Goal: Complete application form: Complete application form

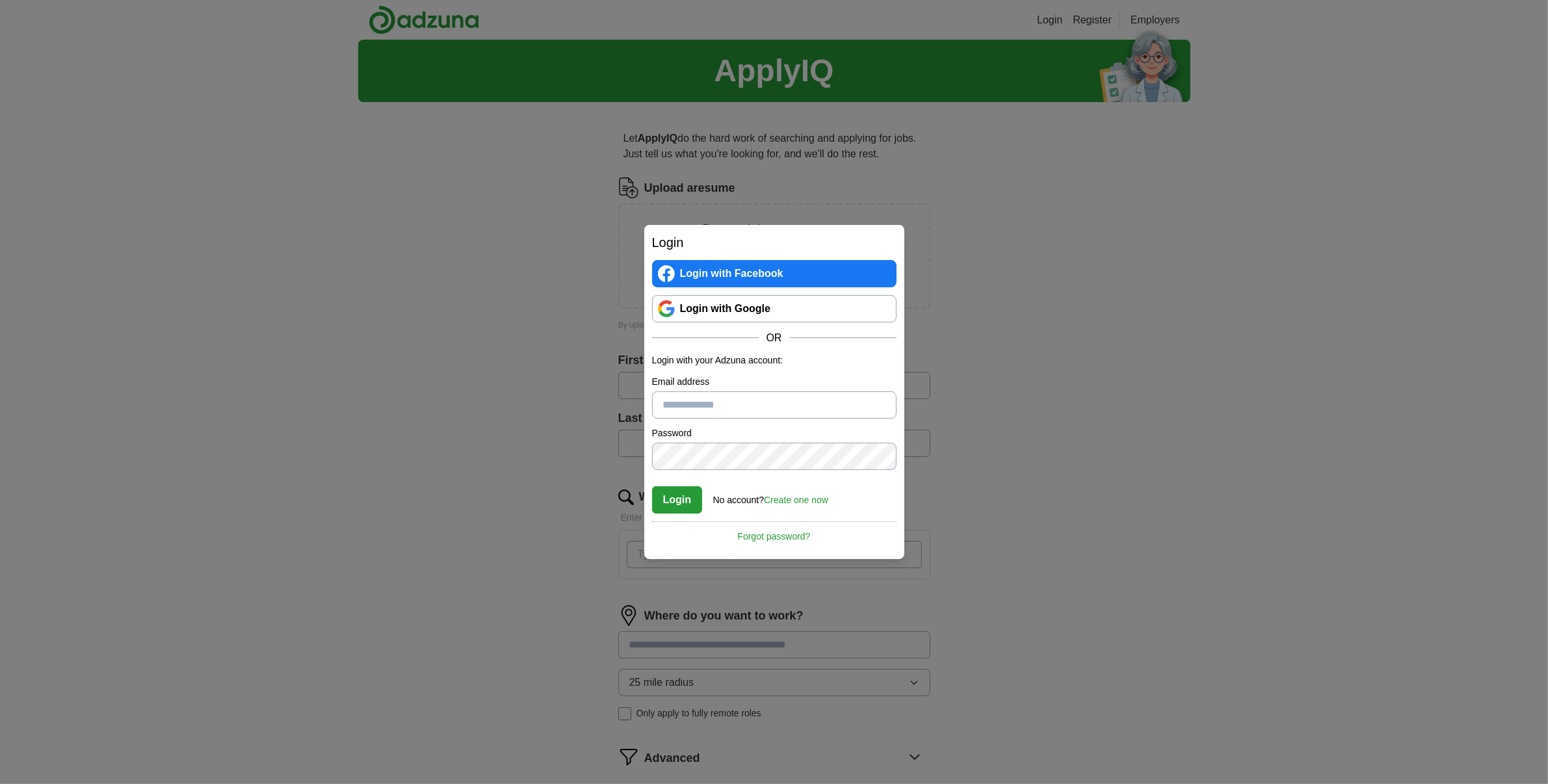
click at [737, 410] on input "Email address" at bounding box center [774, 405] width 244 height 28
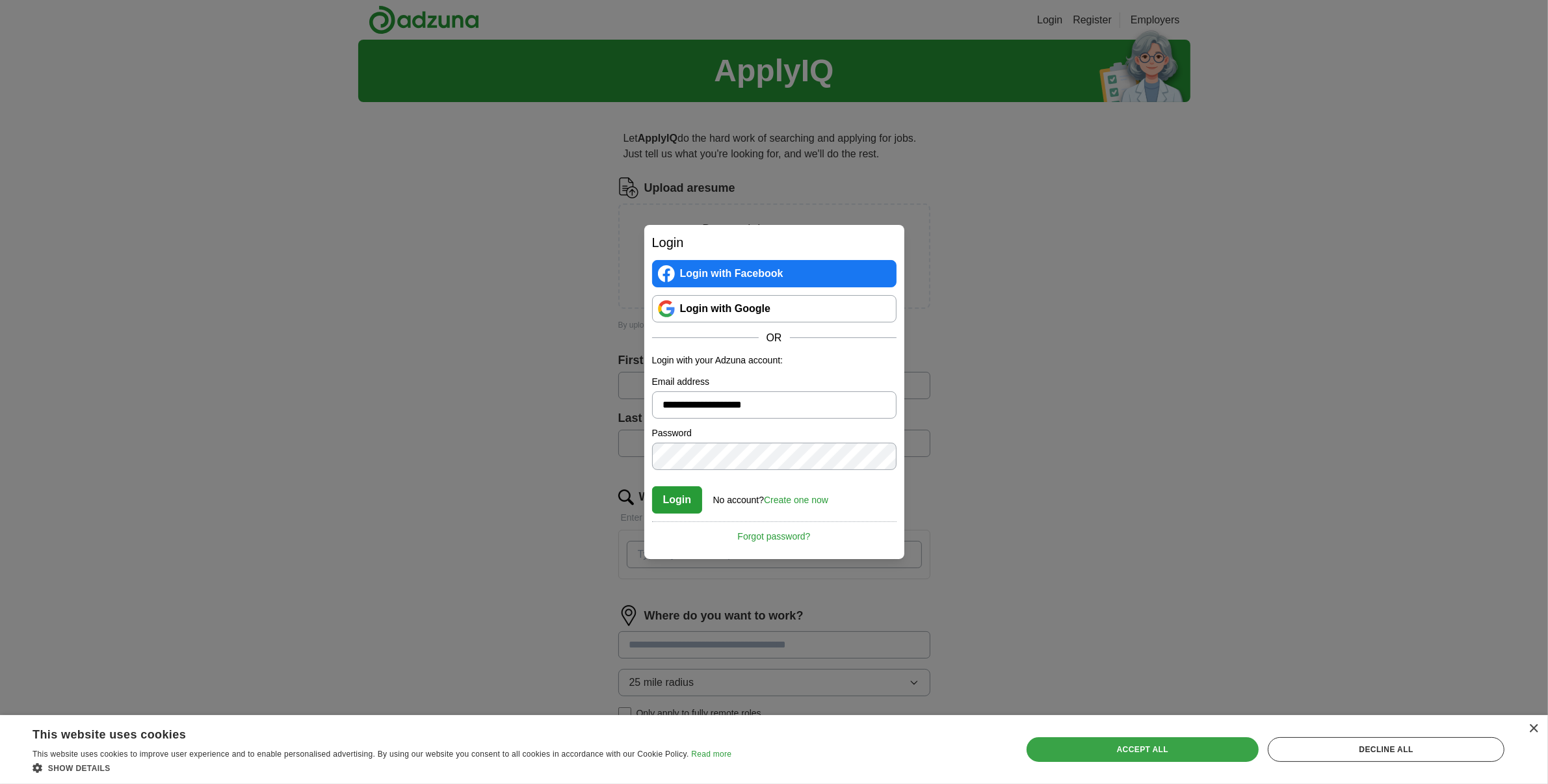
click at [1169, 752] on div "Accept all" at bounding box center [1142, 749] width 232 height 25
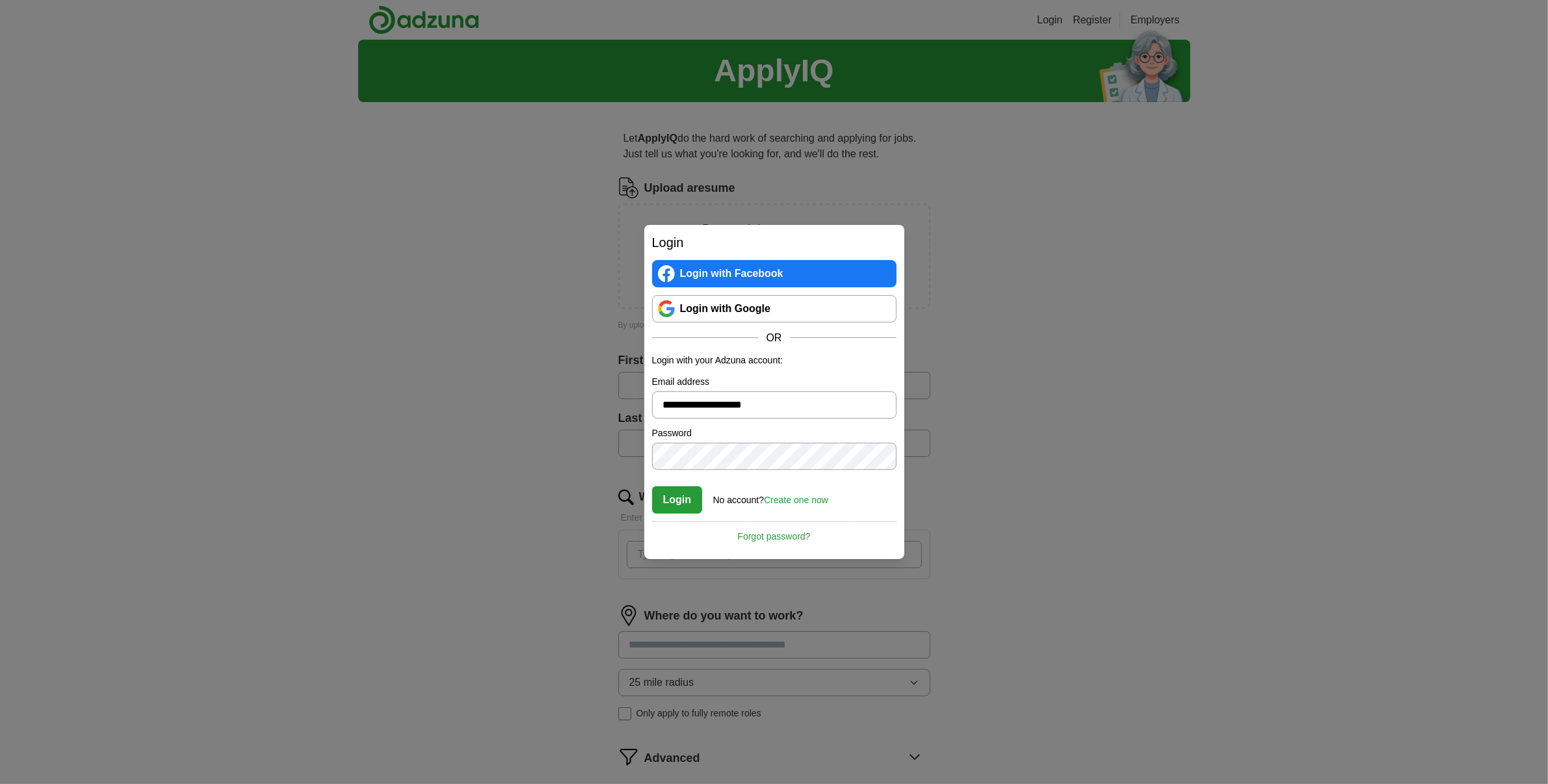
click at [680, 498] on button "Login" at bounding box center [678, 499] width 51 height 28
click at [795, 410] on input "**********" at bounding box center [774, 405] width 244 height 28
type input "*"
click at [801, 499] on link "Create one now" at bounding box center [796, 499] width 64 height 11
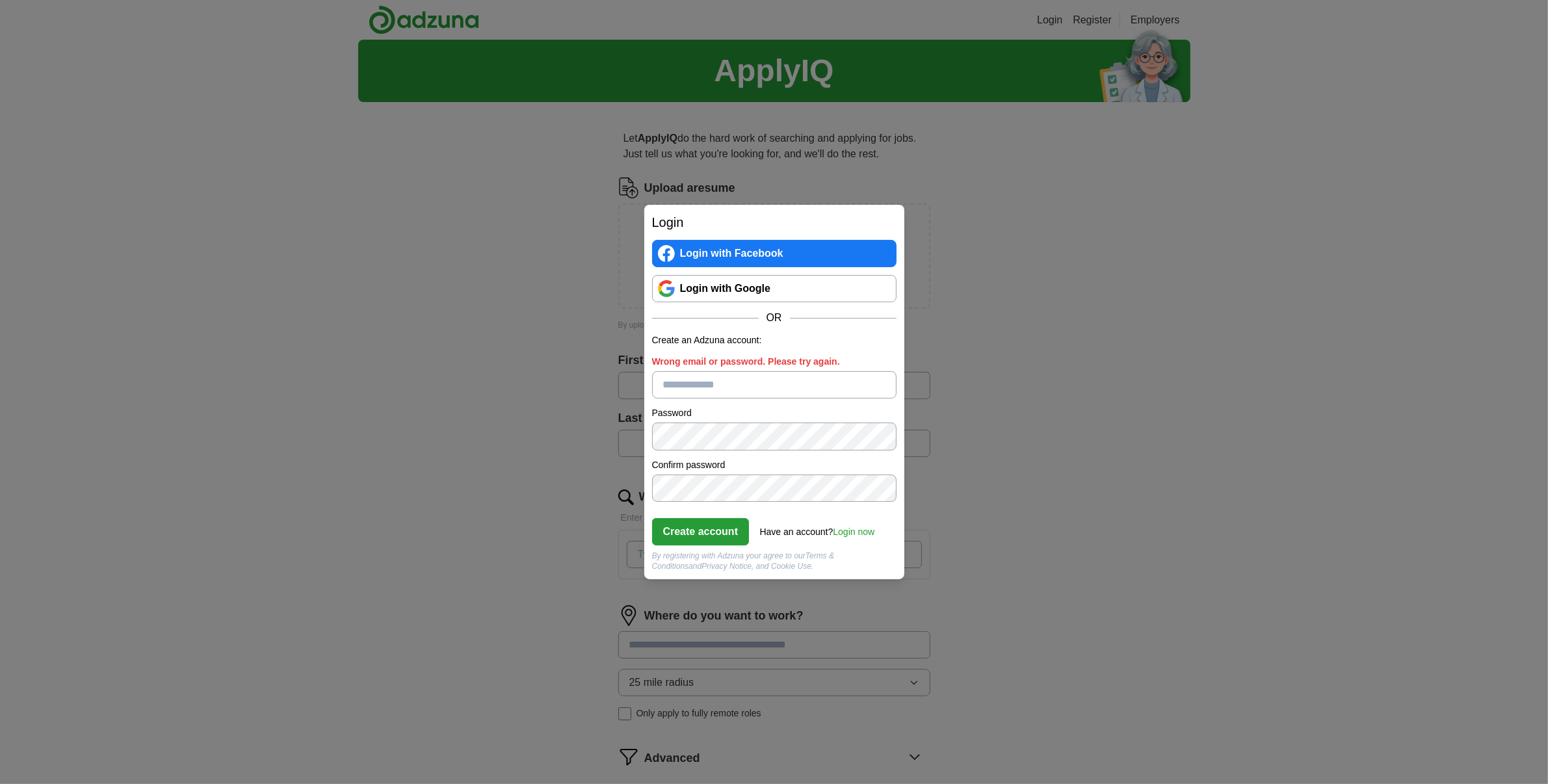
click at [743, 382] on input "Wrong email or password. Please try again." at bounding box center [774, 384] width 244 height 28
type input "**********"
click at [671, 526] on button "Create account" at bounding box center [701, 531] width 98 height 28
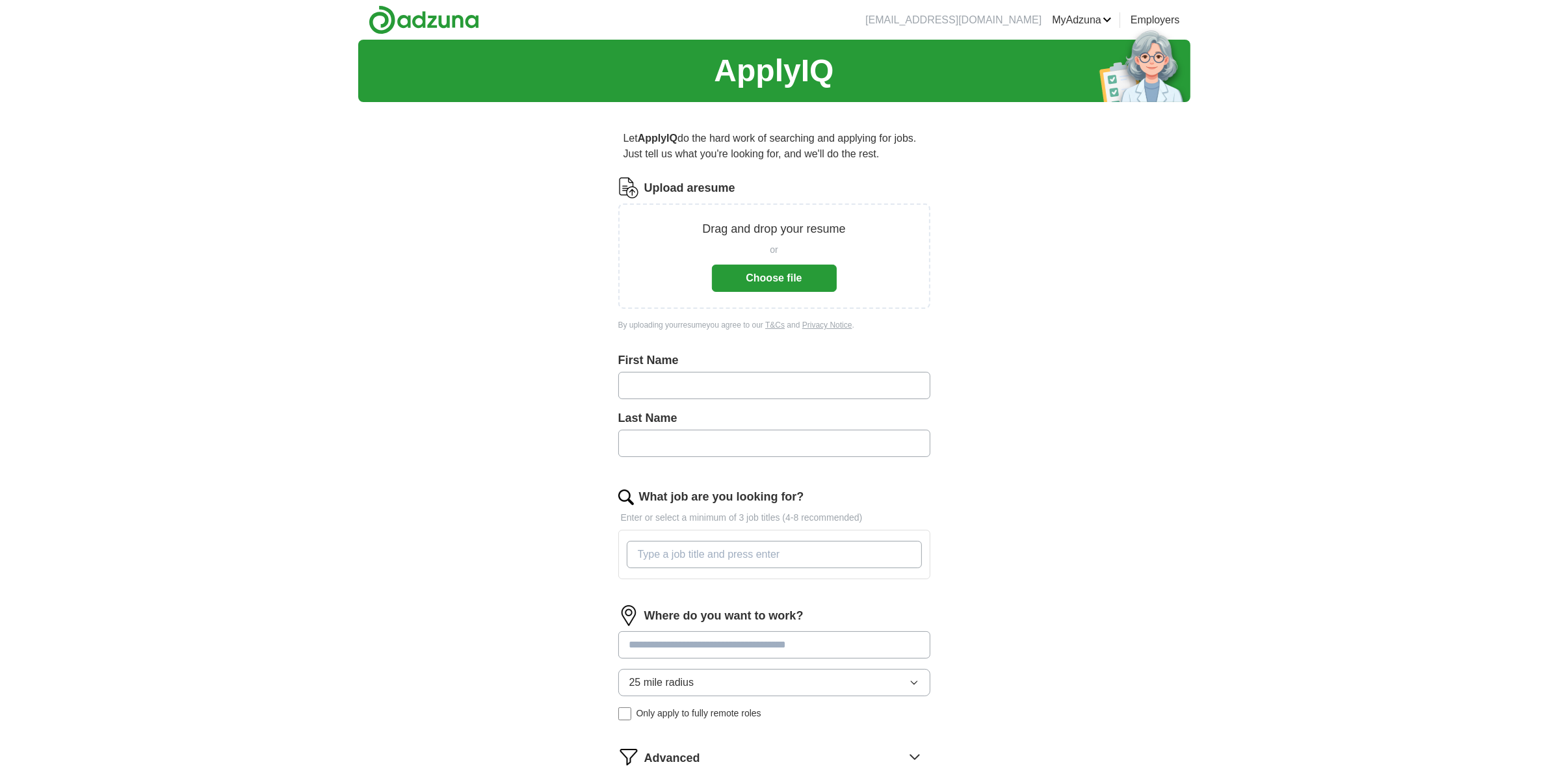
click at [629, 386] on input "text" at bounding box center [774, 385] width 312 height 28
type input "*********"
click at [632, 439] on input "text" at bounding box center [774, 443] width 312 height 28
type input "********"
click at [801, 558] on input "What job are you looking for?" at bounding box center [774, 554] width 295 height 28
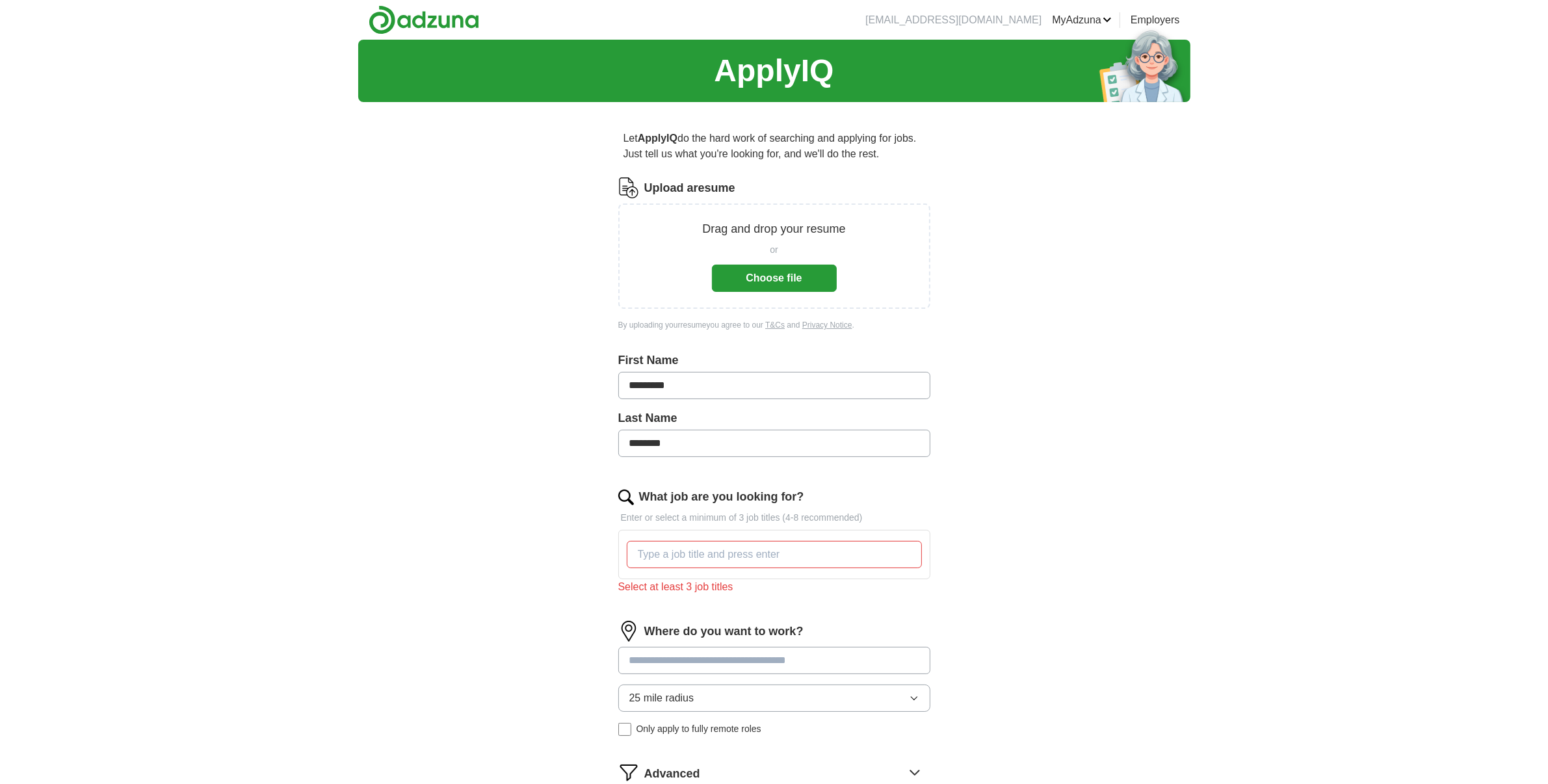
click at [827, 644] on div "Where do you want to work? 25 mile radius Only apply to fully remote roles" at bounding box center [774, 684] width 312 height 126
click at [911, 704] on div "Where do you want to work? 25 mile radius Only apply to fully remote roles" at bounding box center [774, 684] width 312 height 126
click at [911, 730] on icon "button" at bounding box center [914, 730] width 6 height 4
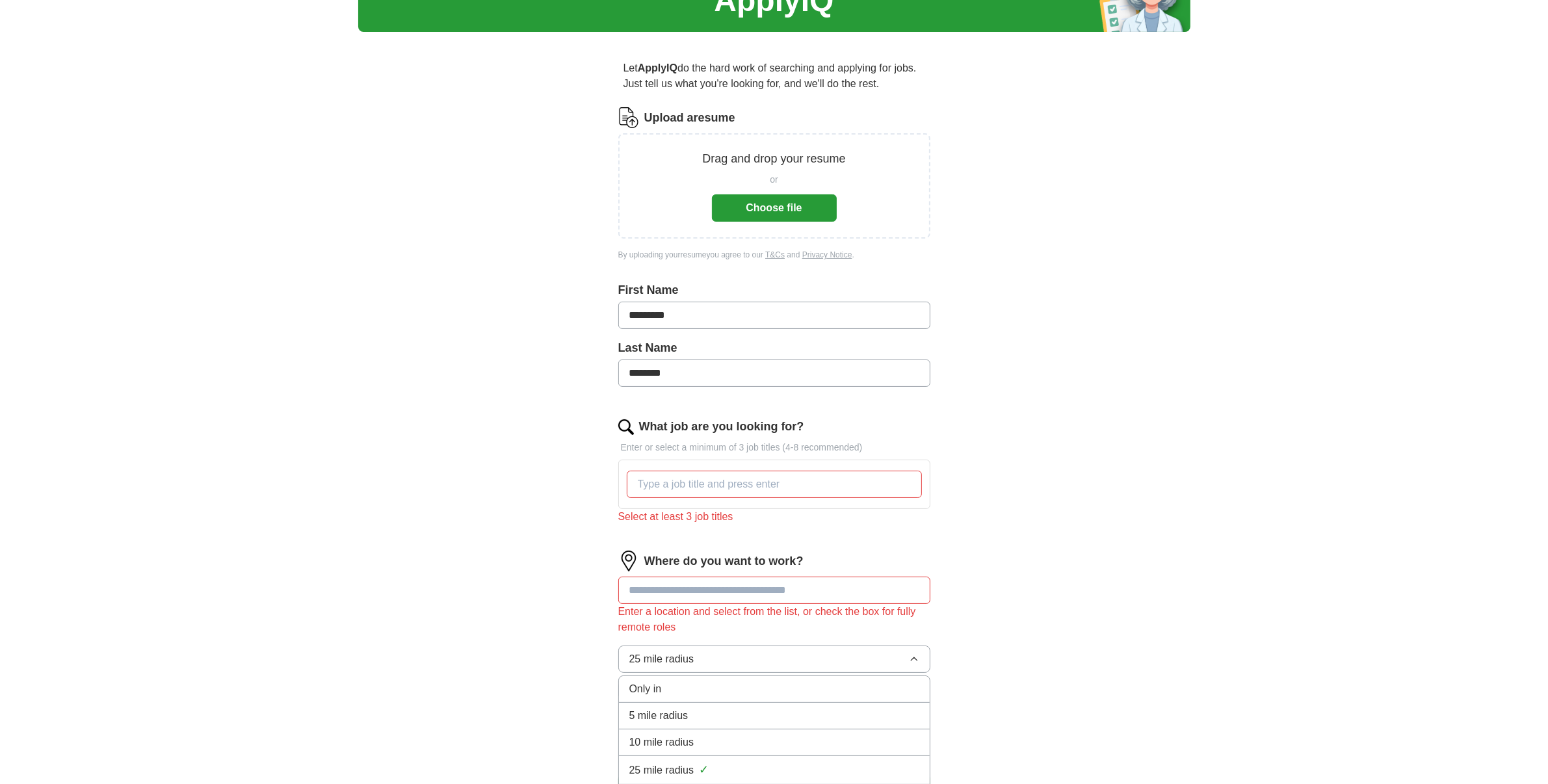
scroll to position [162, 0]
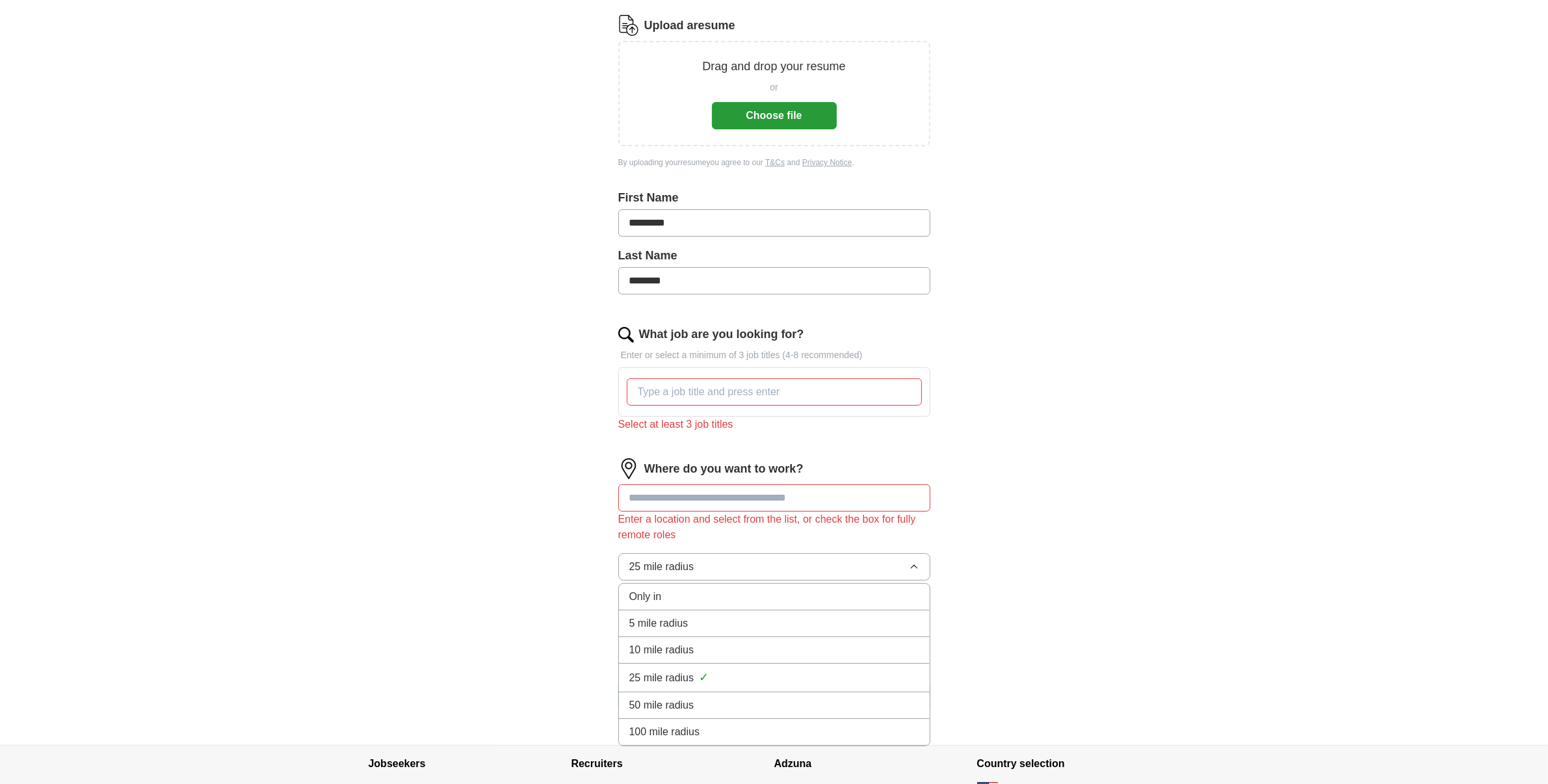
click at [668, 600] on div "Only in" at bounding box center [774, 597] width 290 height 16
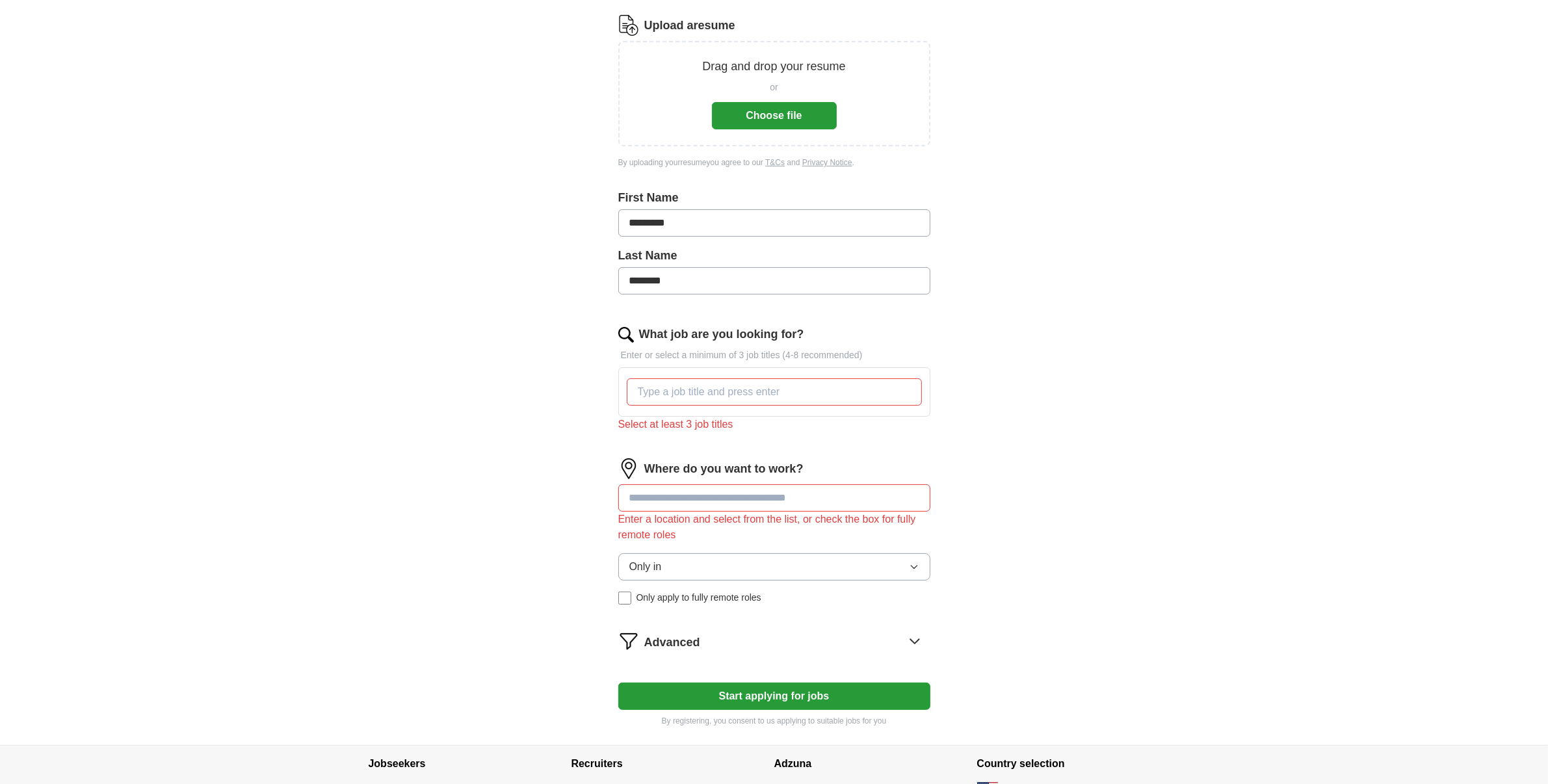
click at [832, 497] on input at bounding box center [774, 498] width 312 height 28
type input "*****"
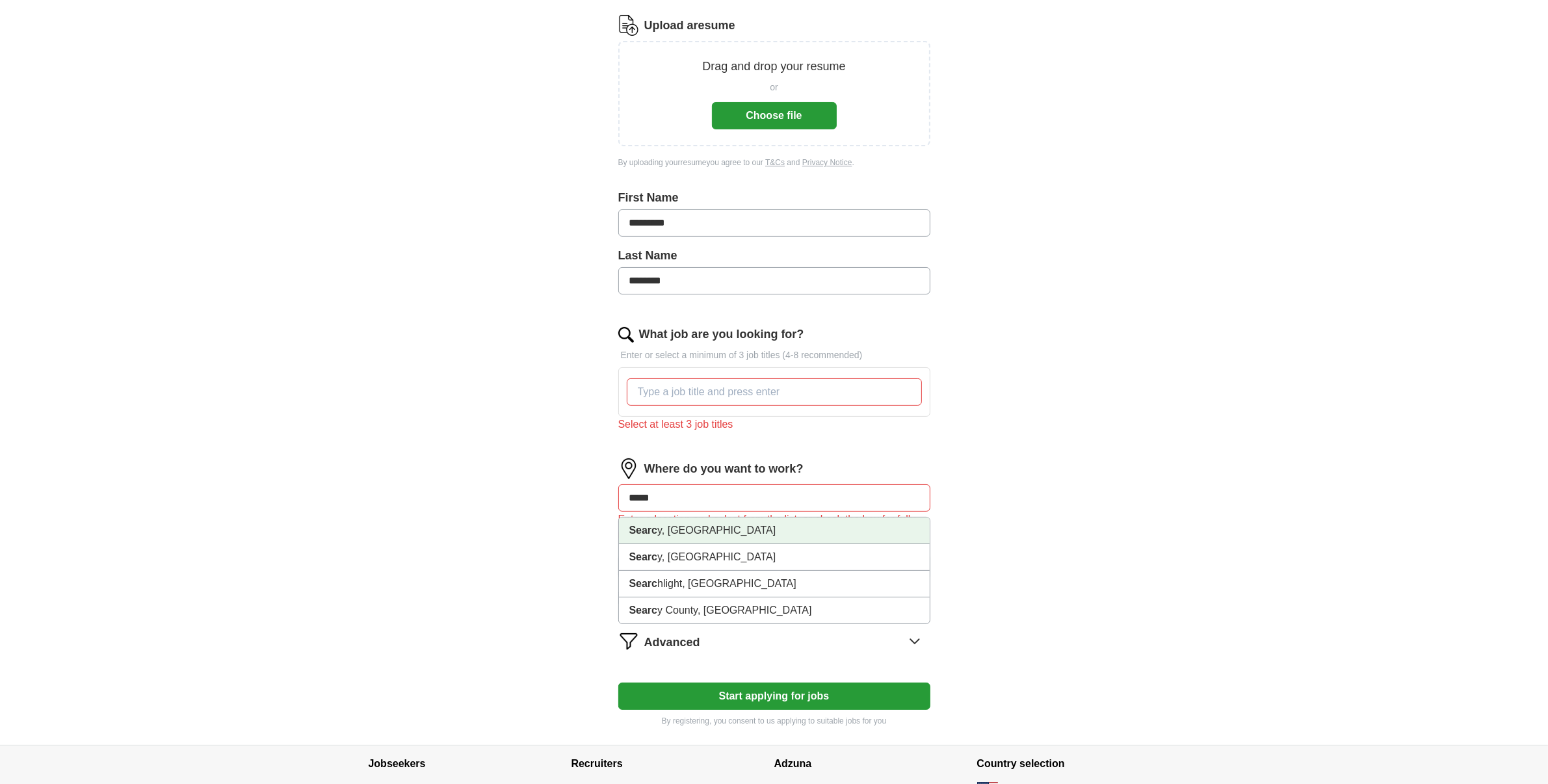
click at [689, 531] on li "Searc y, [GEOGRAPHIC_DATA]" at bounding box center [774, 531] width 311 height 27
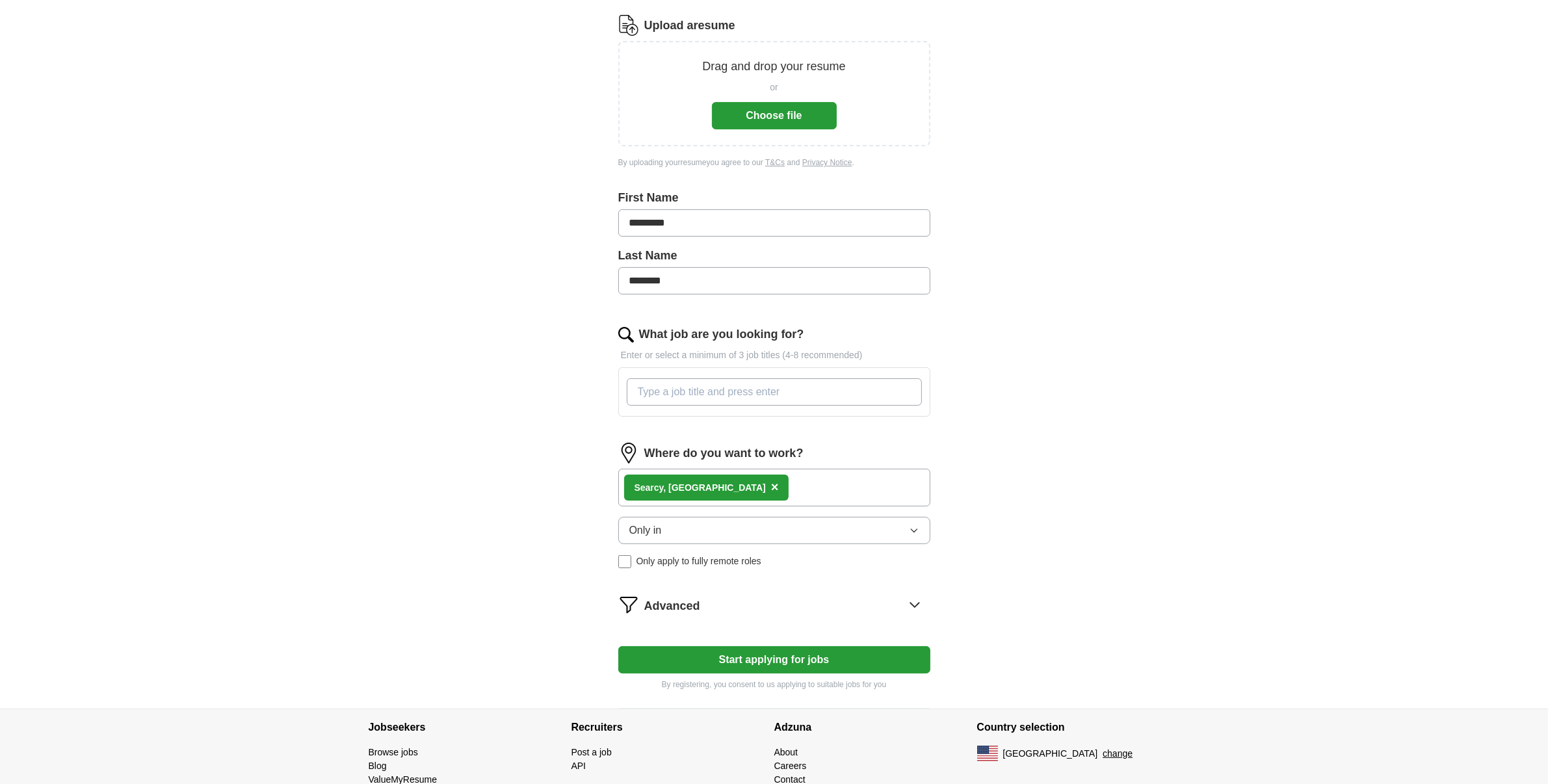
click at [791, 391] on input "What job are you looking for?" at bounding box center [774, 392] width 295 height 28
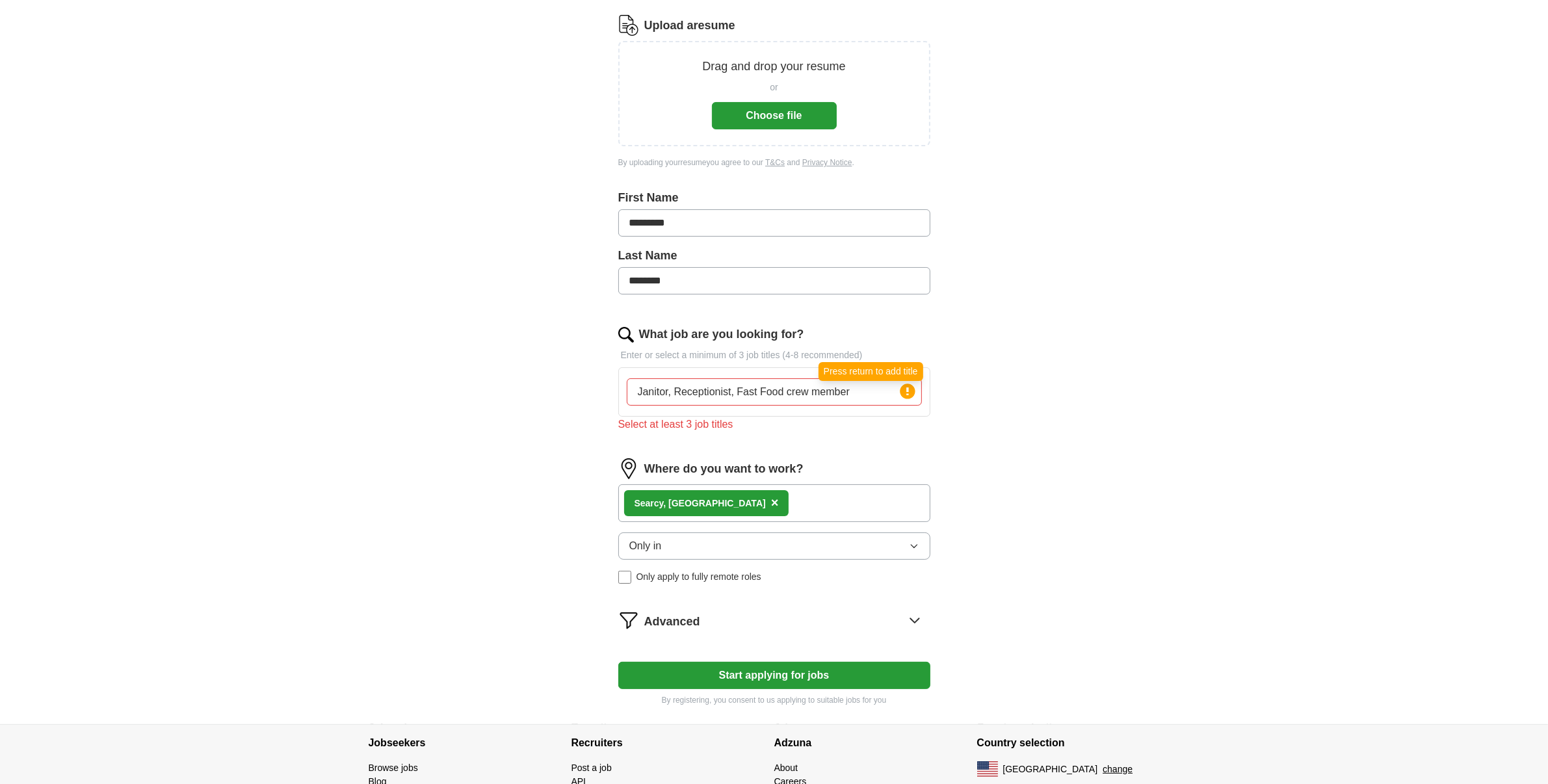
click at [902, 393] on circle at bounding box center [907, 391] width 15 height 15
click at [868, 393] on input "Janitor, Receptionist, Fast Food crew member" at bounding box center [774, 392] width 295 height 28
type input "Janitor, Receptionist, Fast Food"
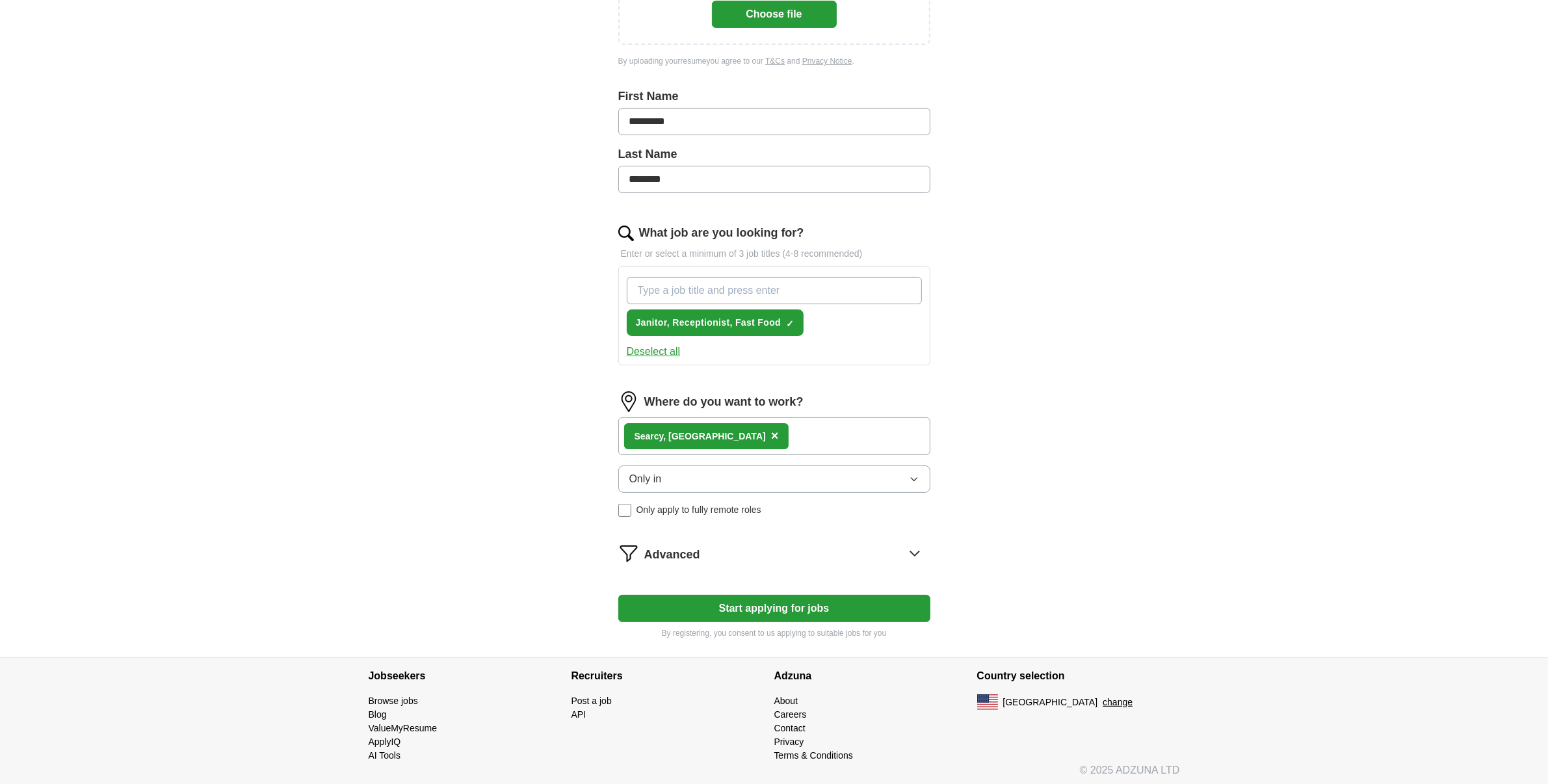
scroll to position [268, 0]
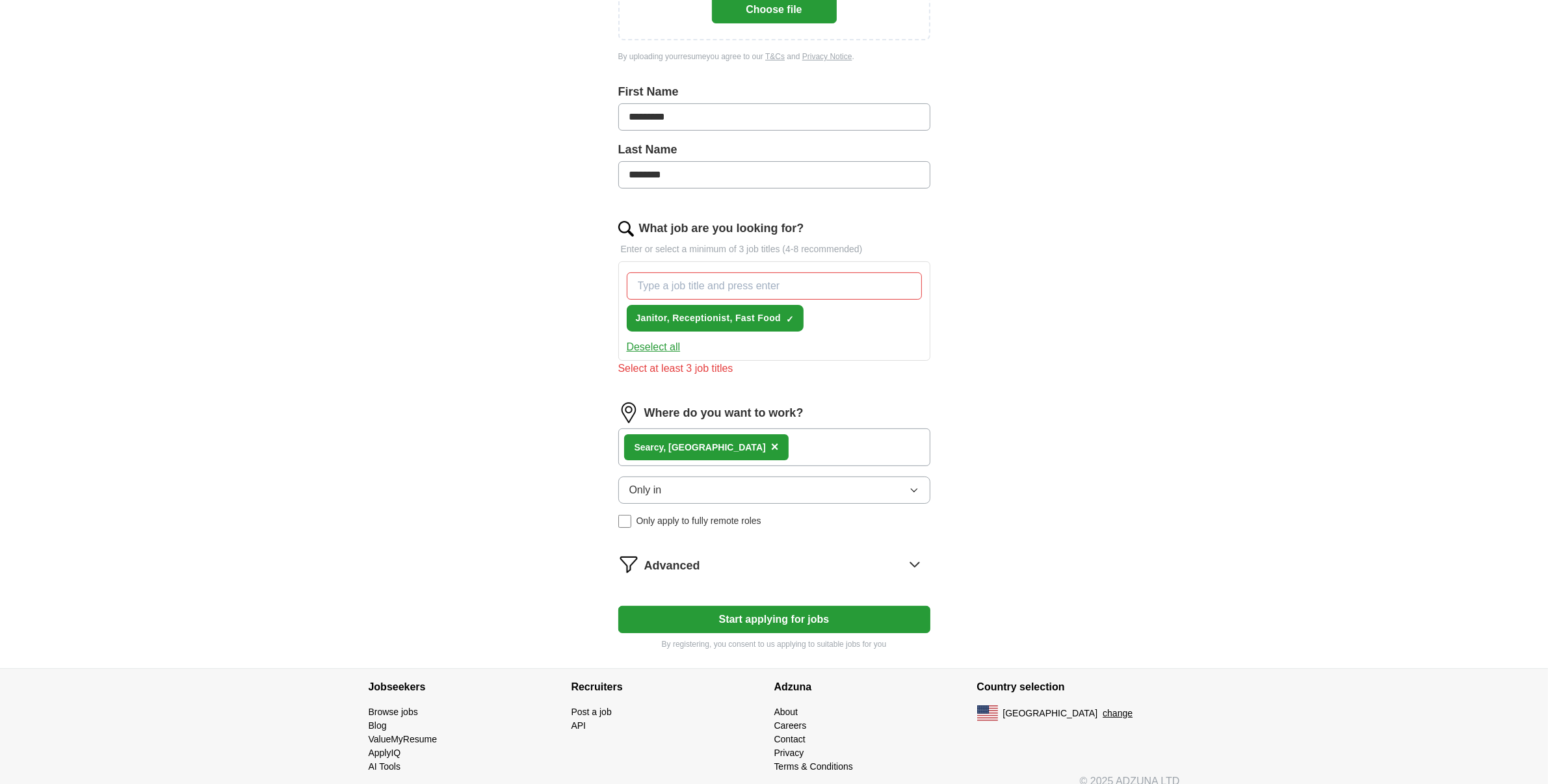
click at [780, 595] on form "Upload a resume Drag and drop your resume or Choose file By uploading your resu…" at bounding box center [774, 279] width 312 height 741
click at [771, 616] on button "Start applying for jobs" at bounding box center [774, 619] width 312 height 28
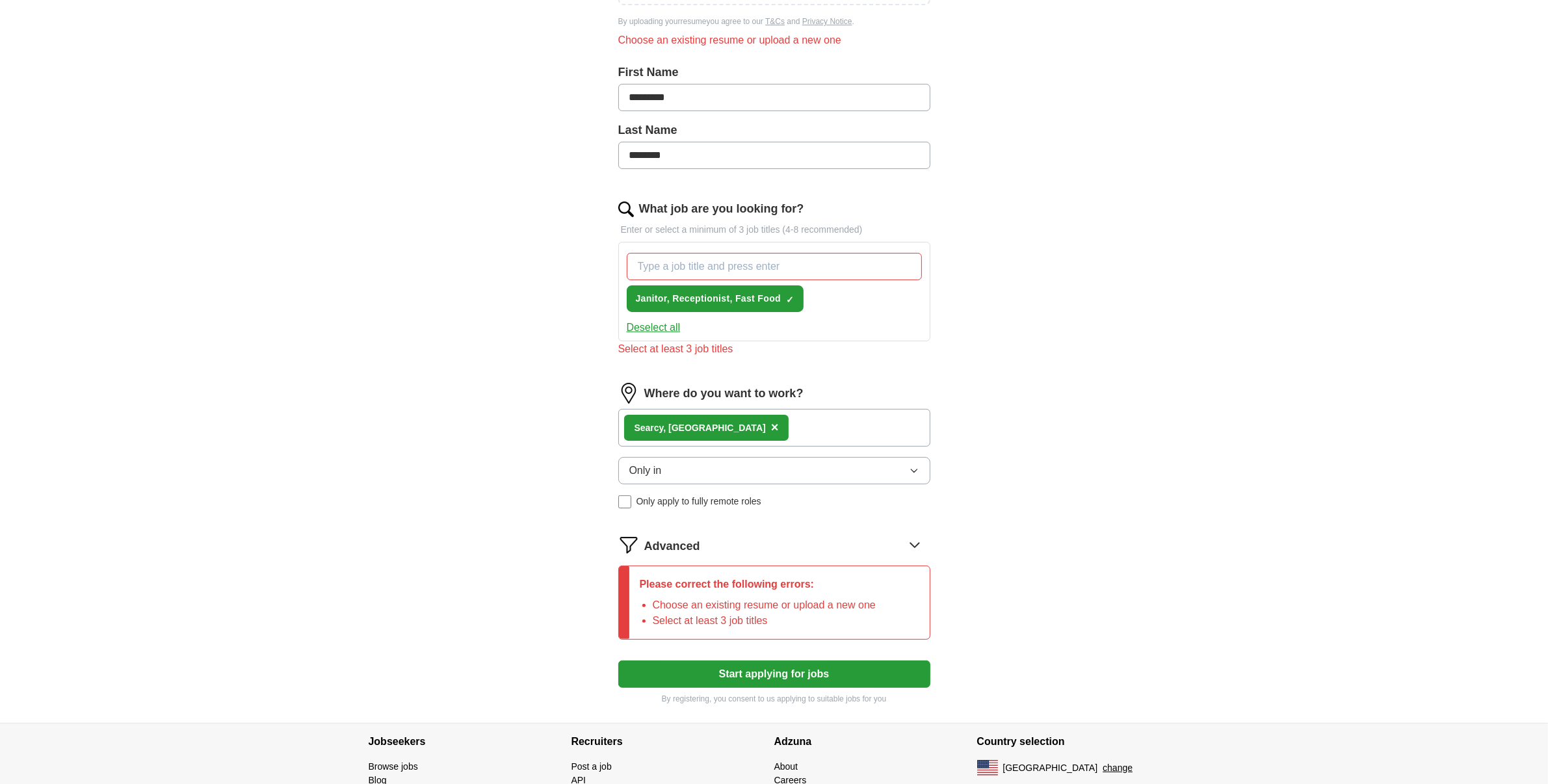
scroll to position [374, 0]
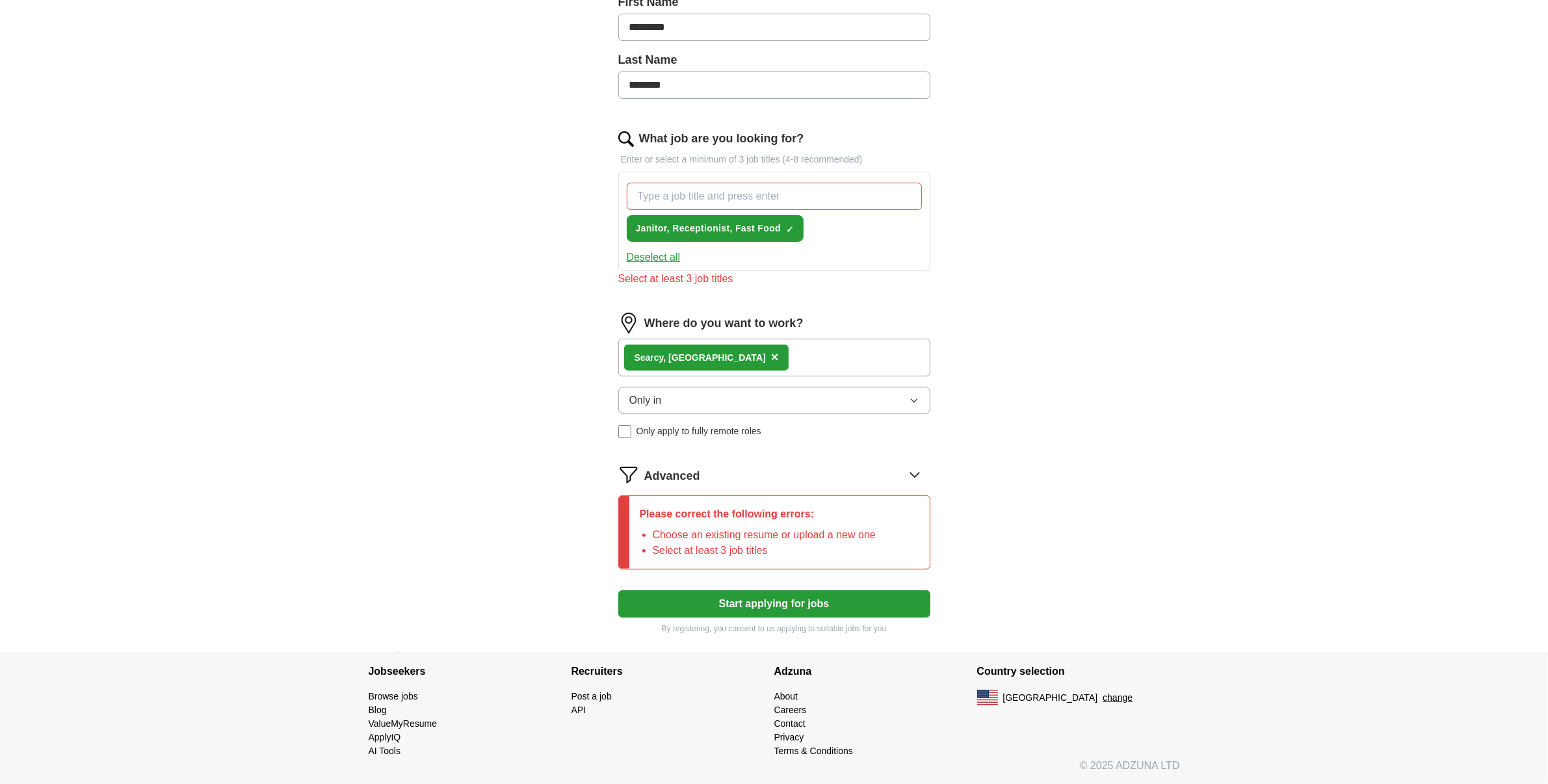
click at [764, 602] on button "Start applying for jobs" at bounding box center [774, 604] width 312 height 28
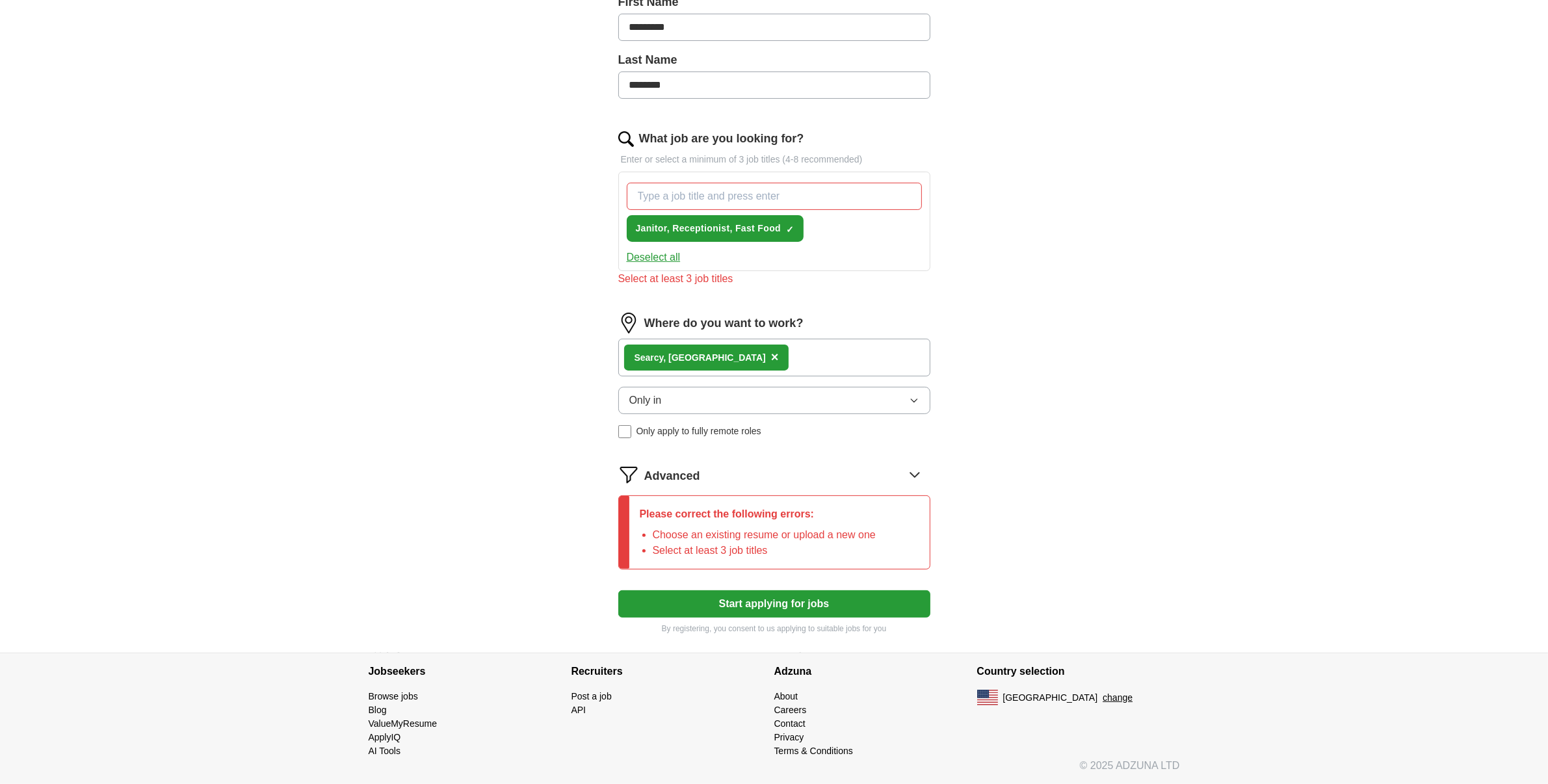
click at [764, 602] on button "Start applying for jobs" at bounding box center [774, 604] width 312 height 28
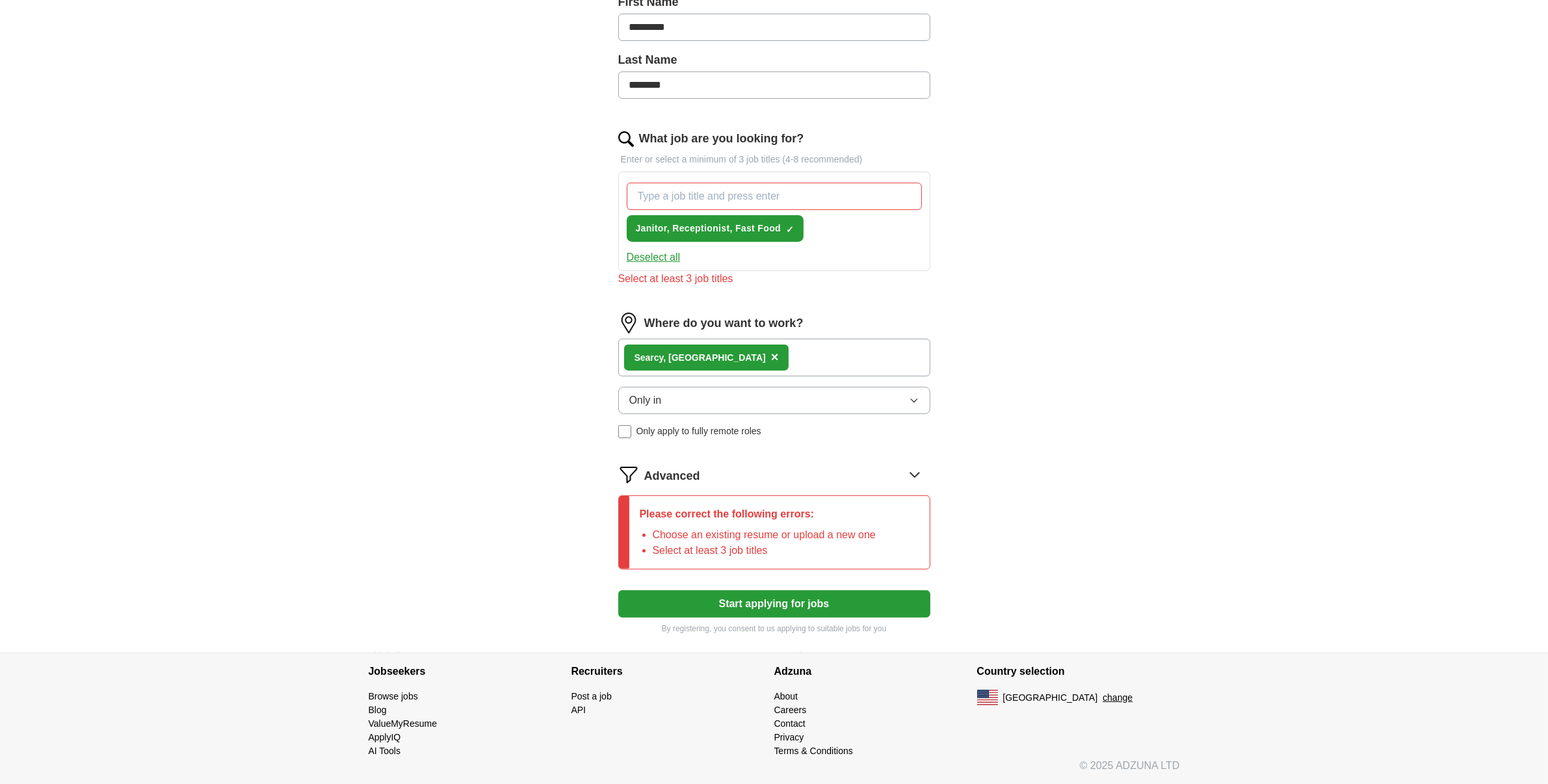
click at [764, 602] on button "Start applying for jobs" at bounding box center [774, 604] width 312 height 28
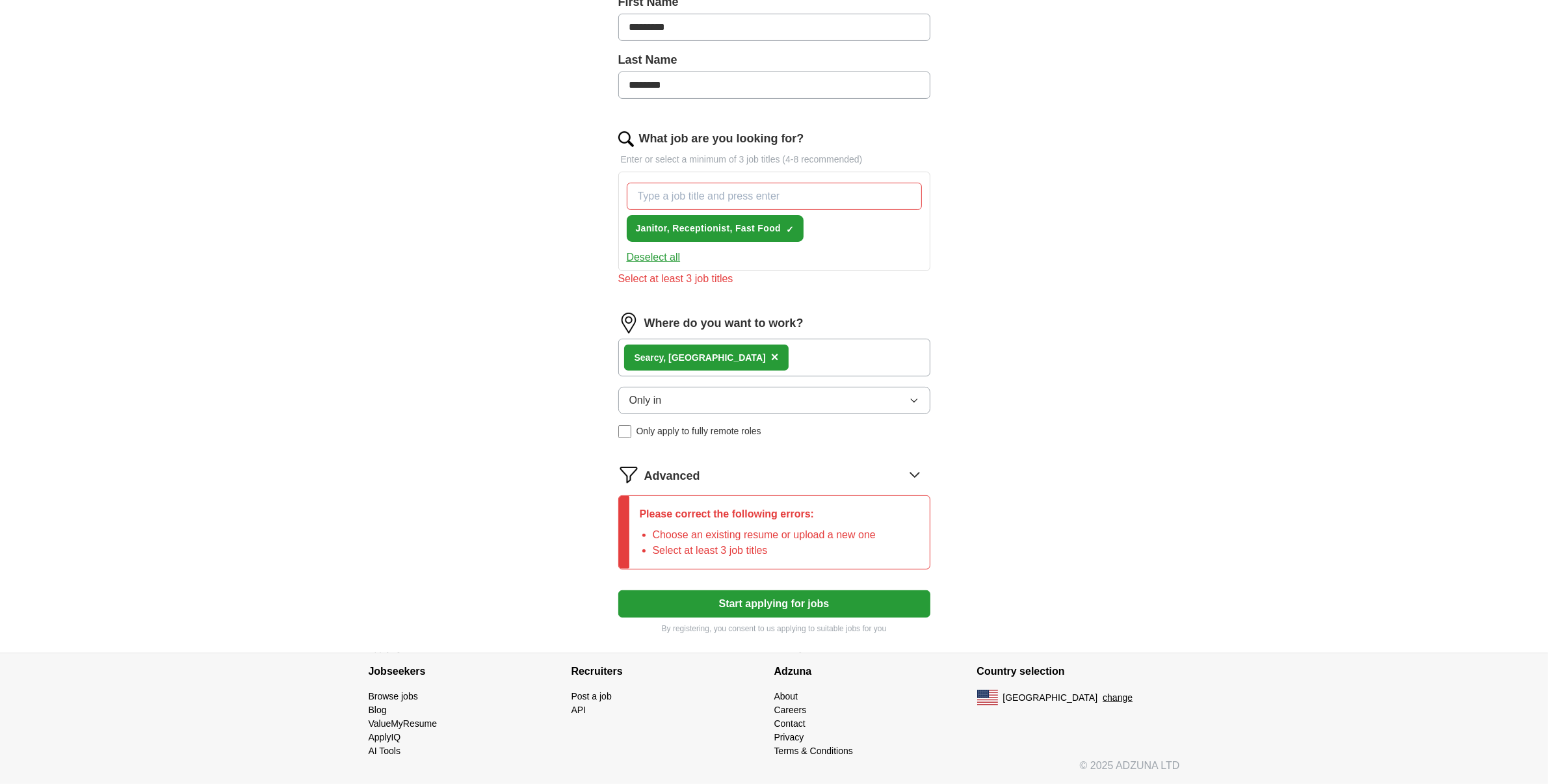
click at [764, 602] on button "Start applying for jobs" at bounding box center [774, 604] width 312 height 28
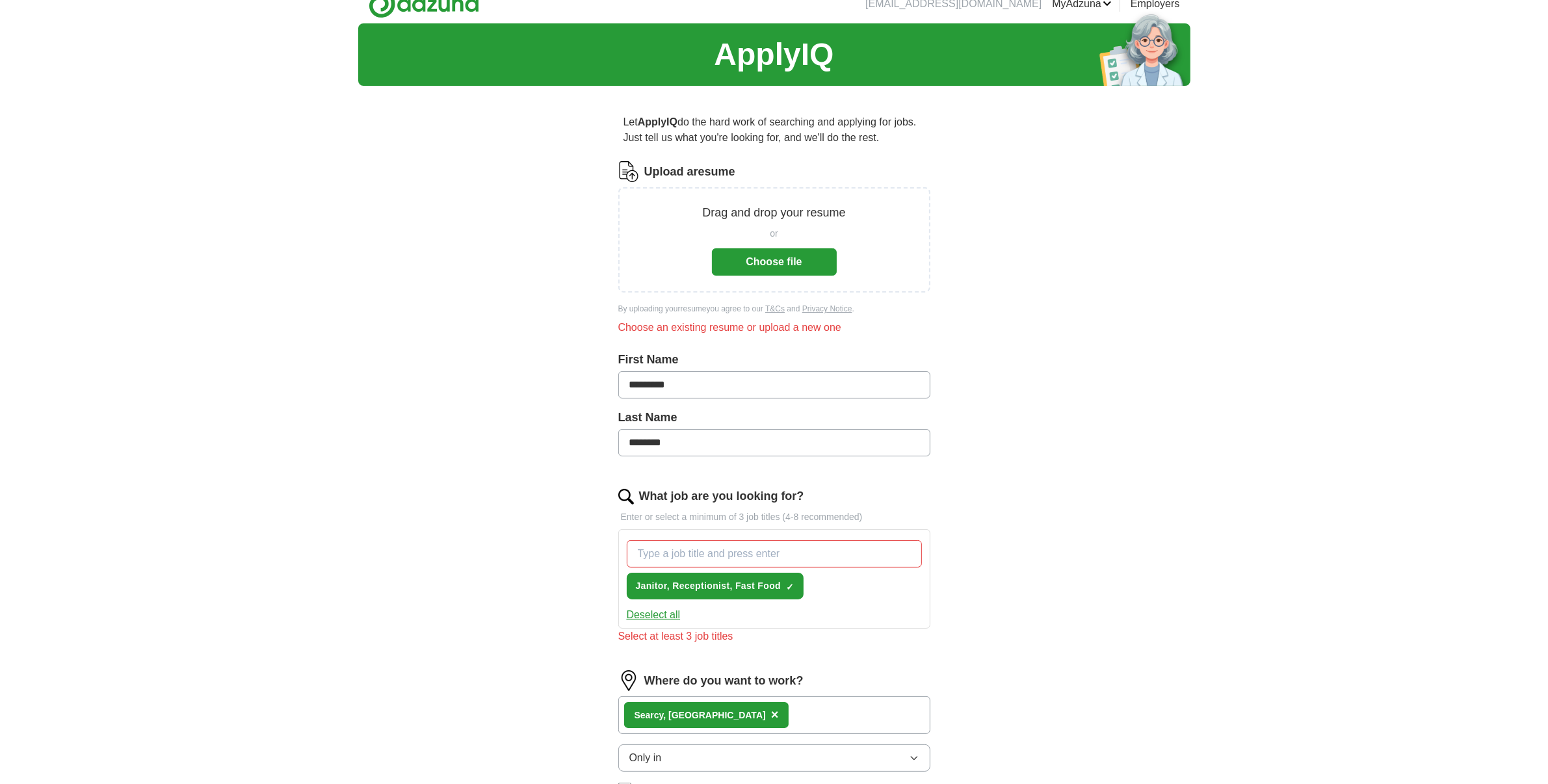
scroll to position [0, 0]
